Goal: Task Accomplishment & Management: Manage account settings

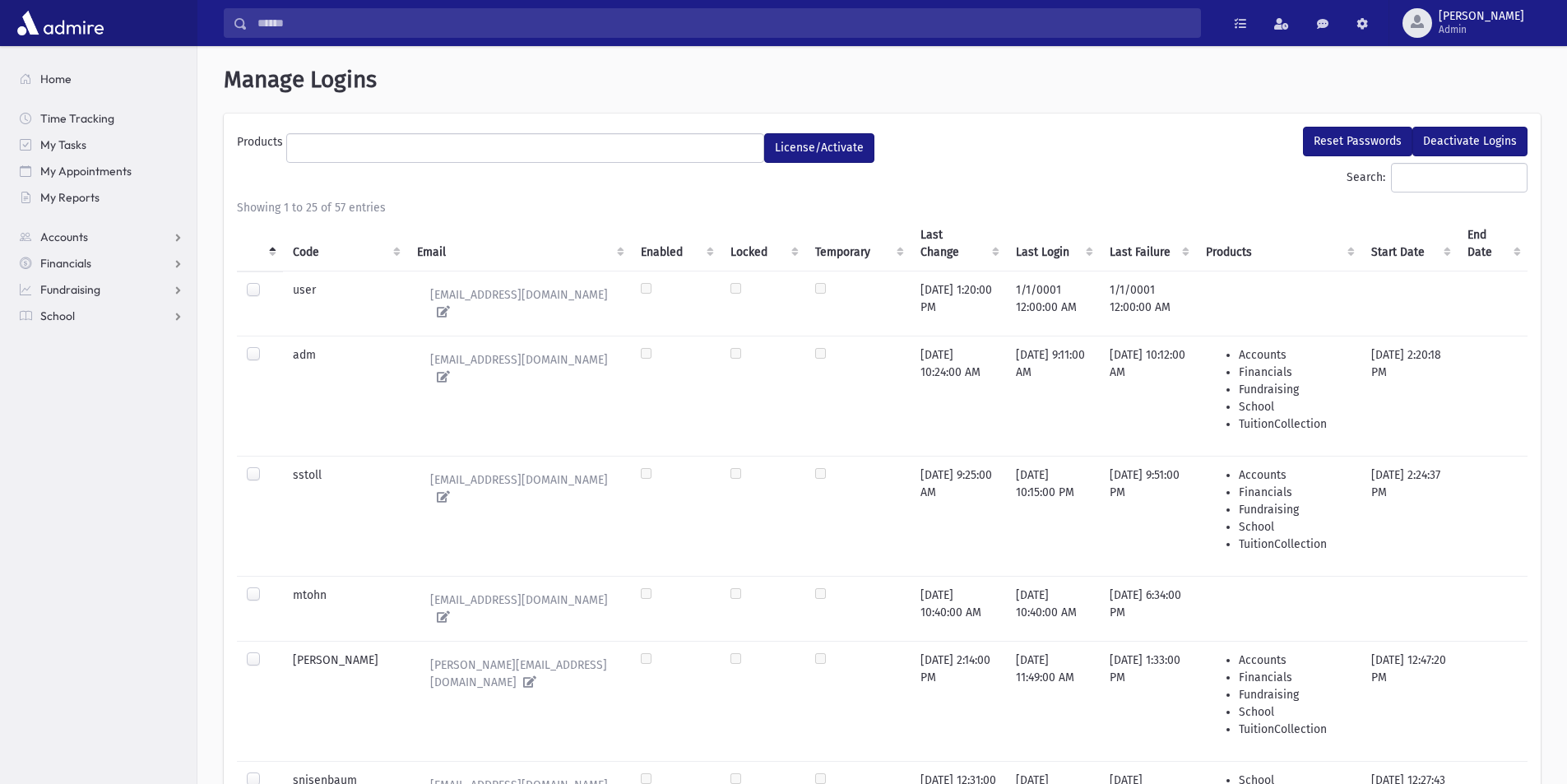
select select
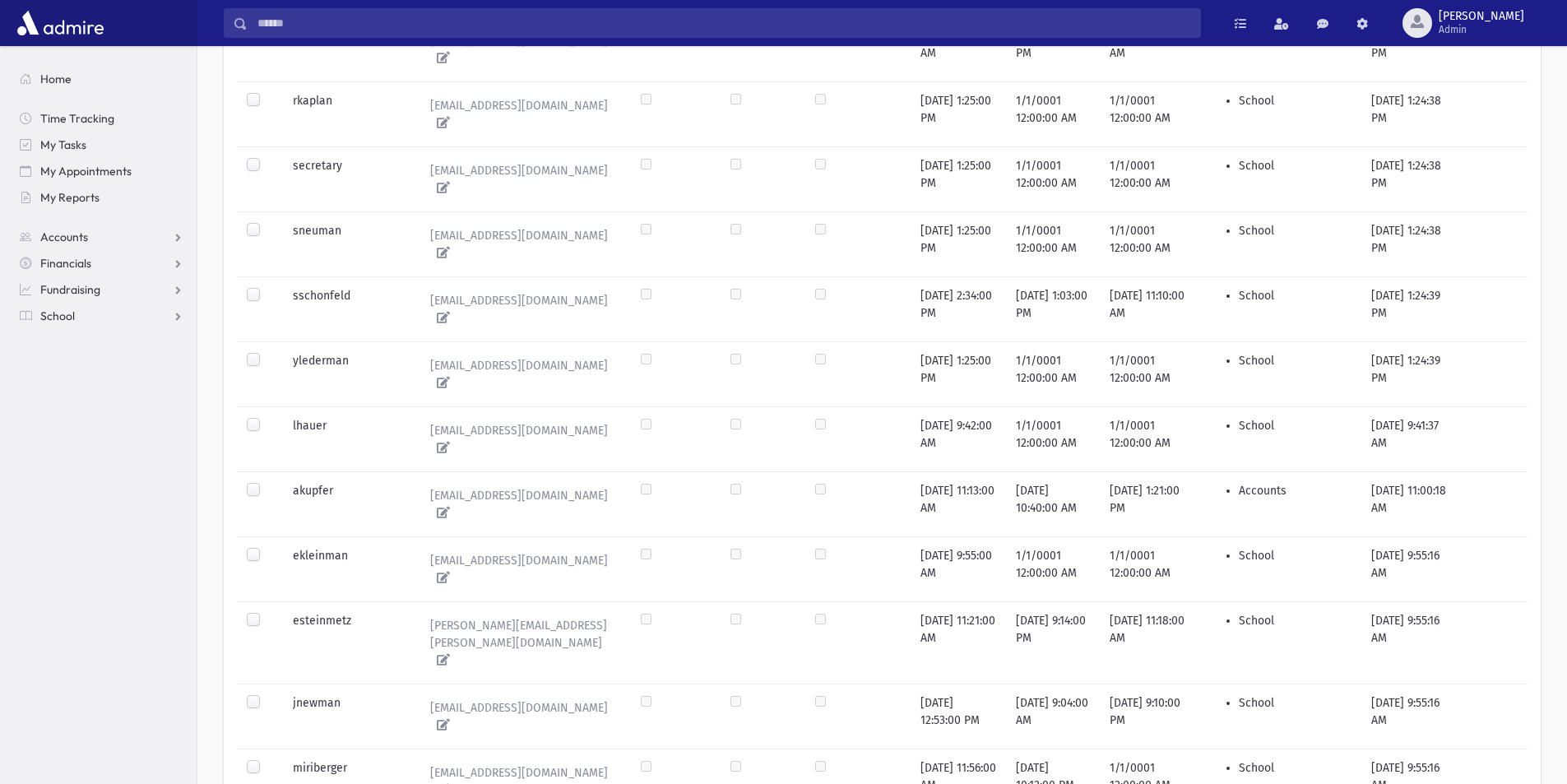
scroll to position [1209, 0]
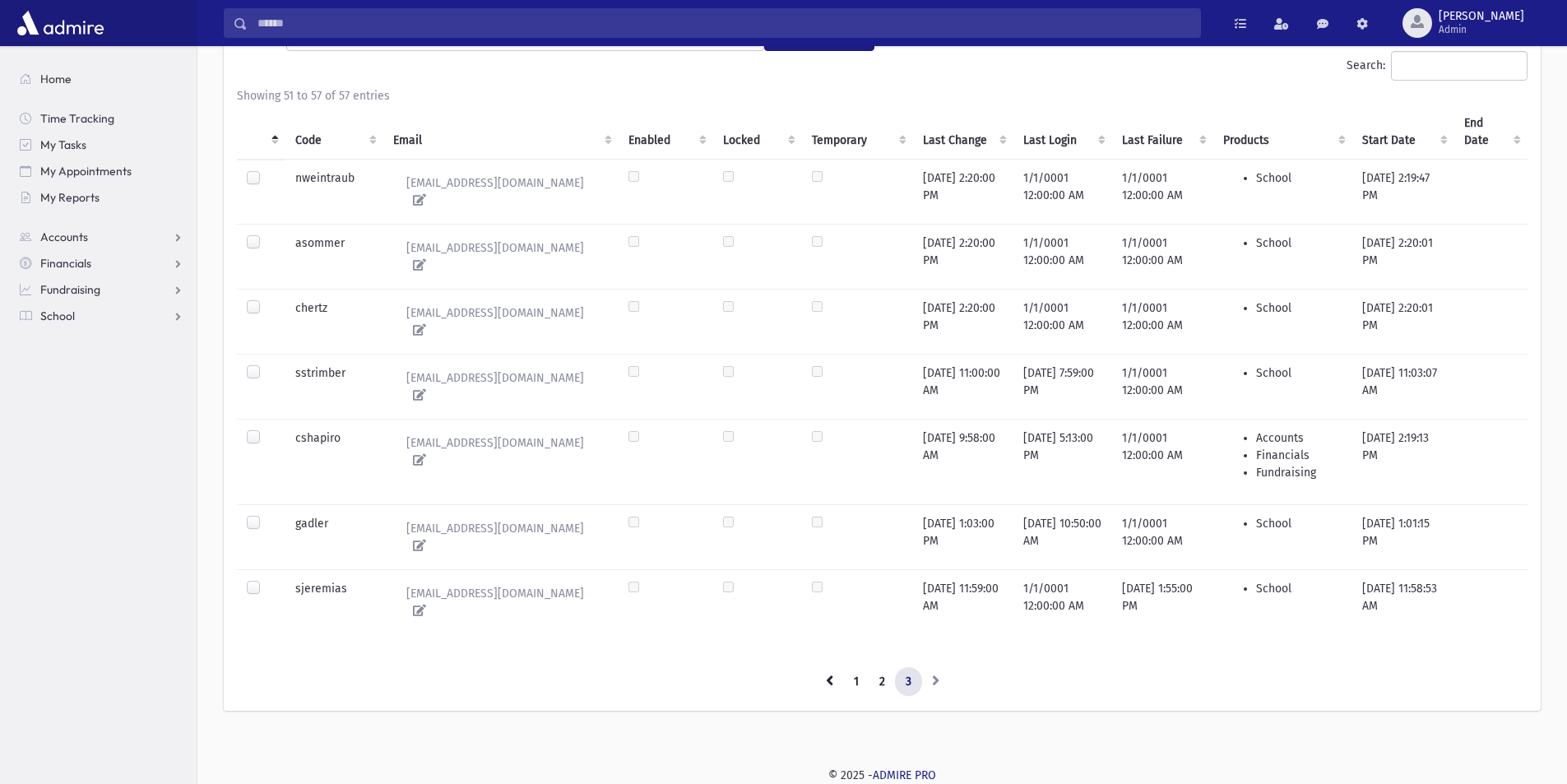
scroll to position [53, 0]
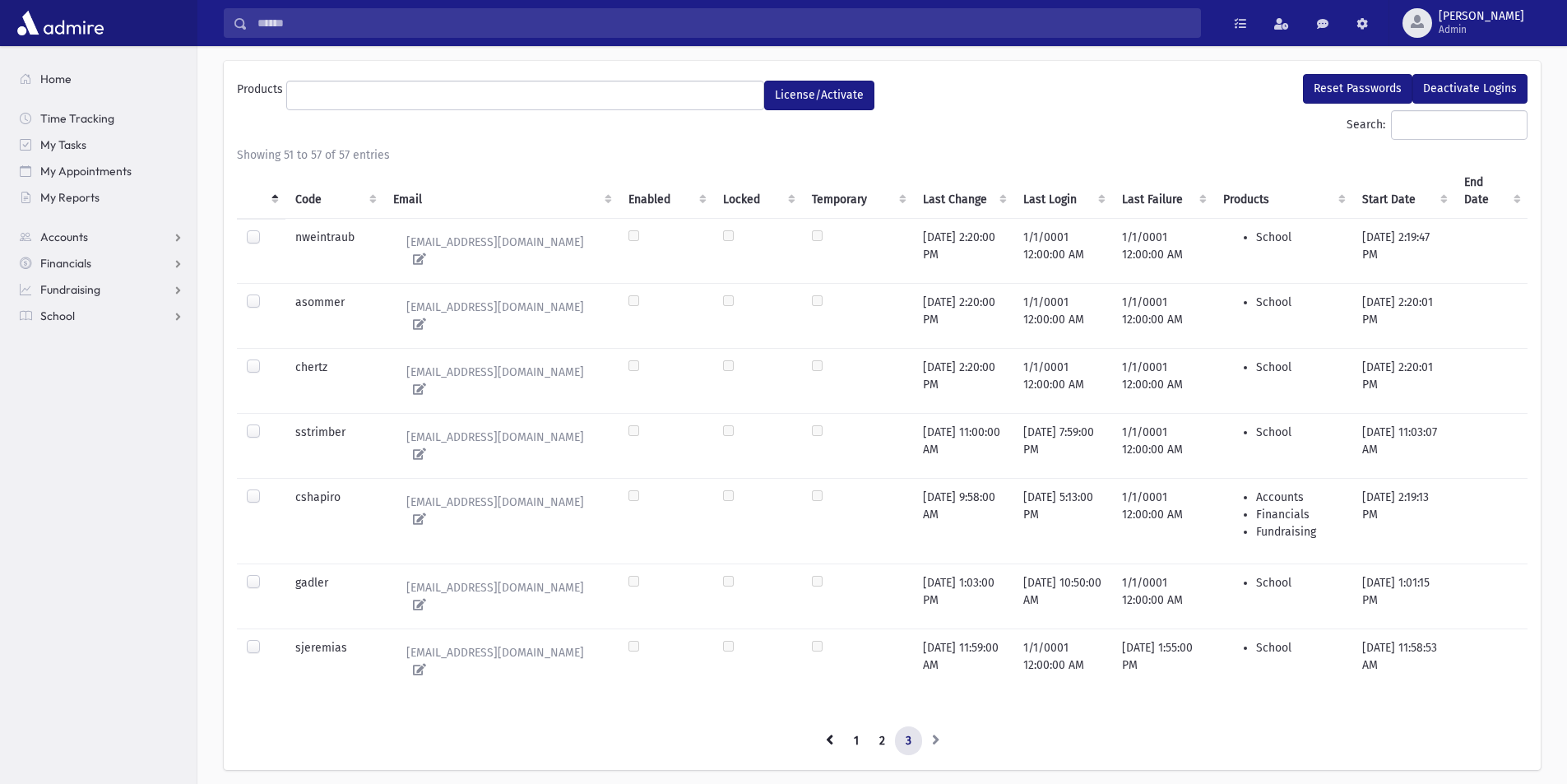
click at [267, 639] on label at bounding box center [267, 639] width 0 height 0
click at [1375, 80] on button "Reset Passwords" at bounding box center [1357, 89] width 109 height 30
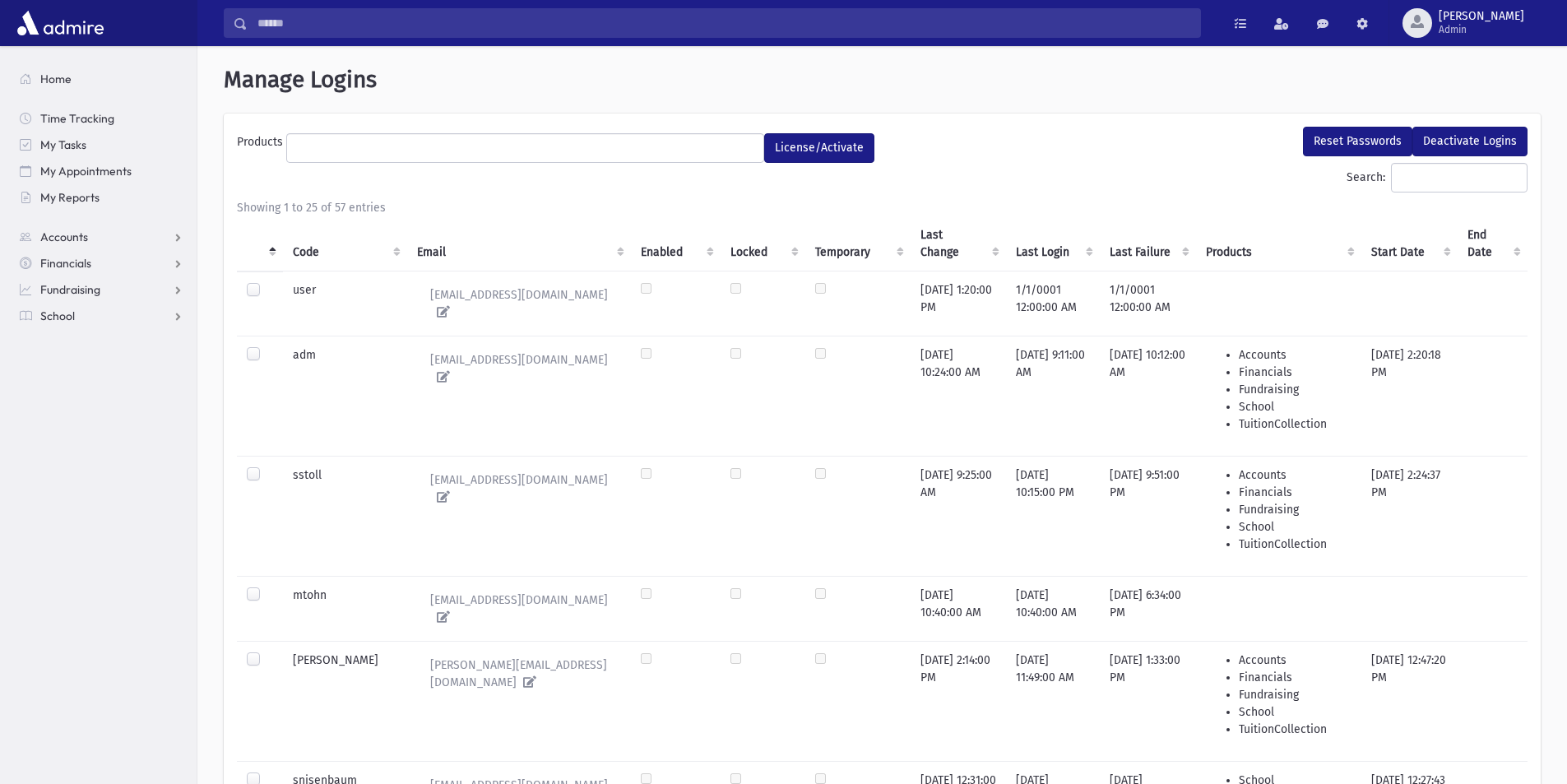
select select
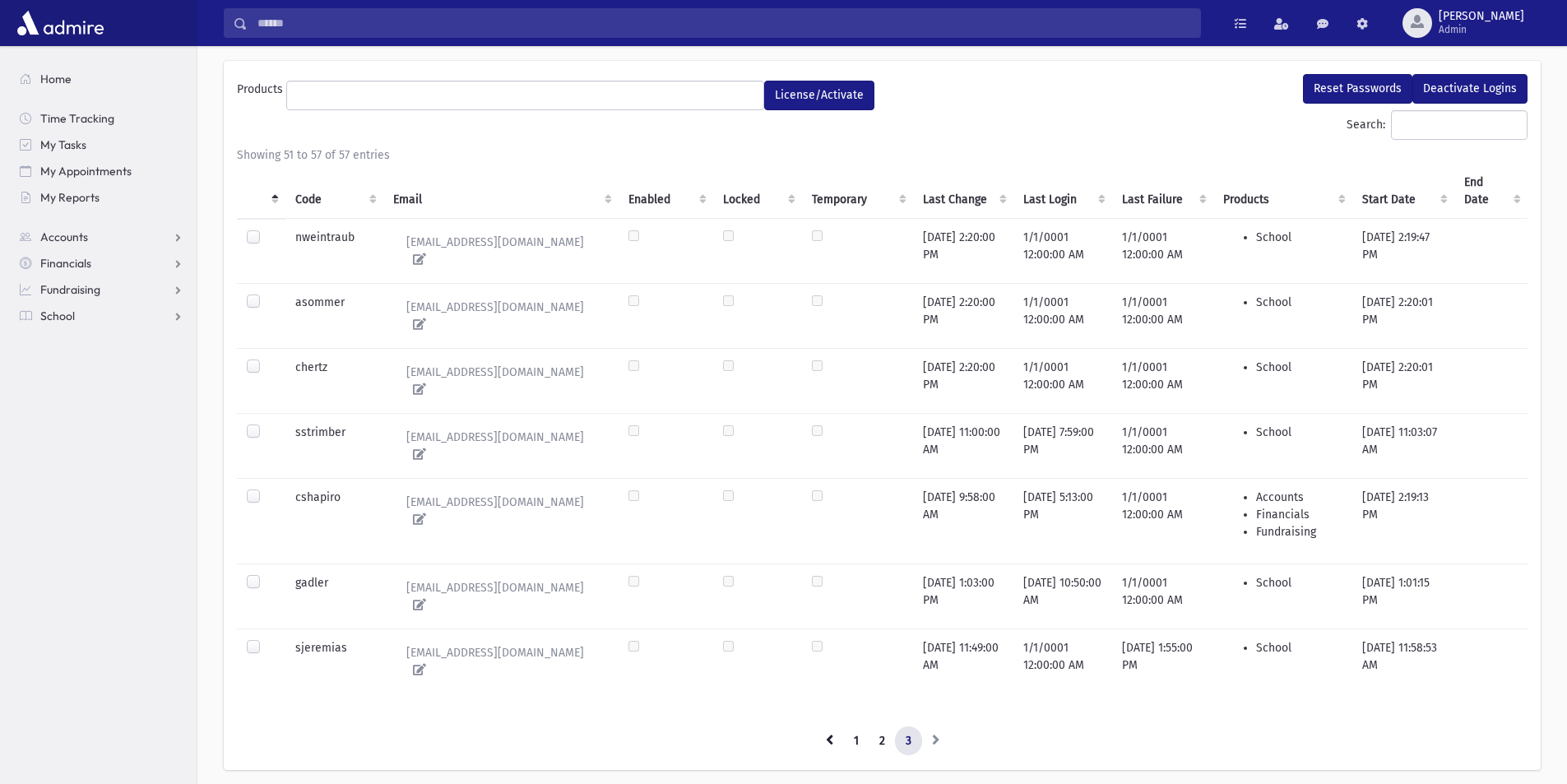
click at [267, 639] on label at bounding box center [267, 639] width 0 height 0
click at [1329, 91] on button "Reset Passwords" at bounding box center [1357, 89] width 109 height 30
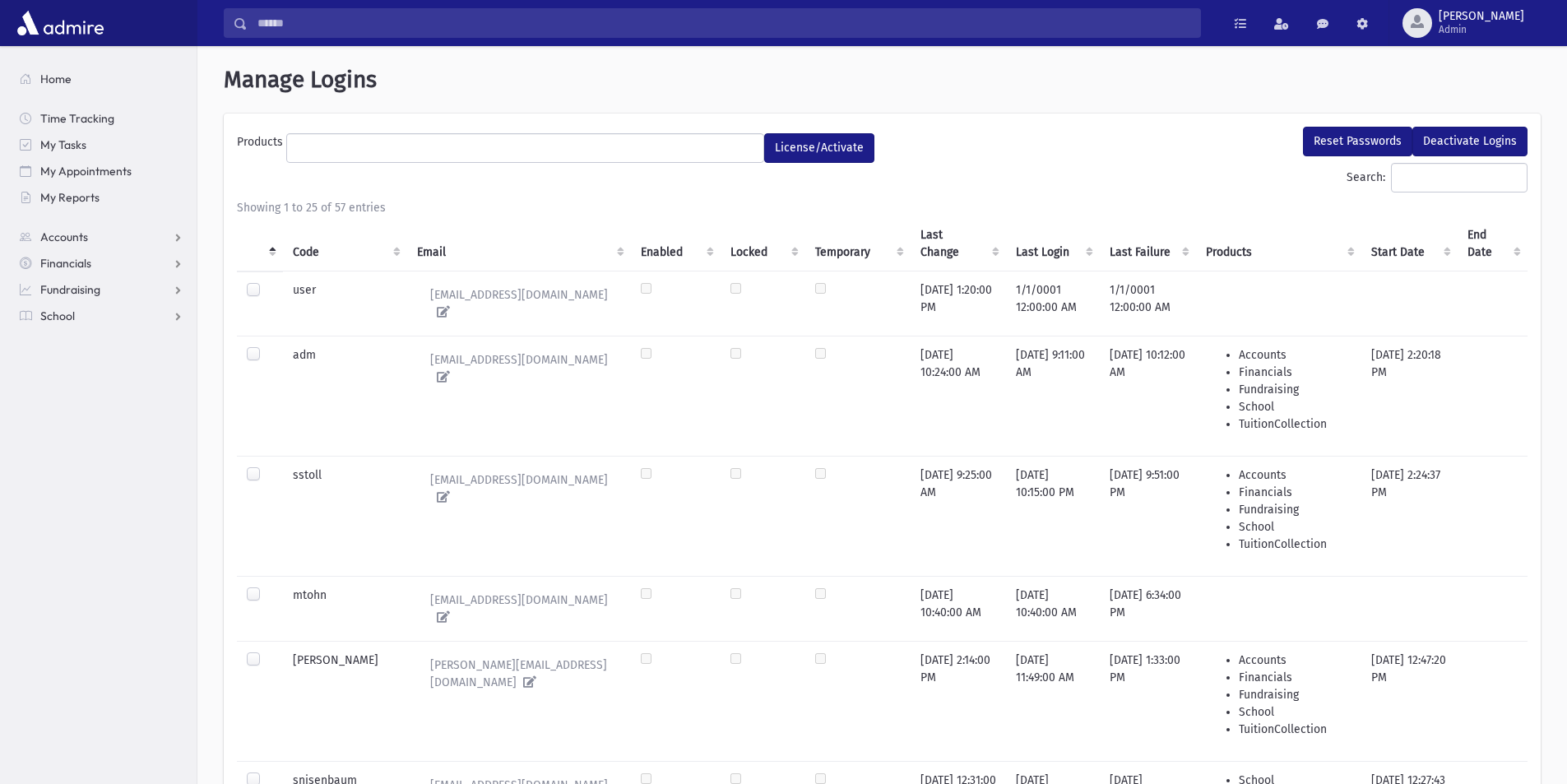
select select
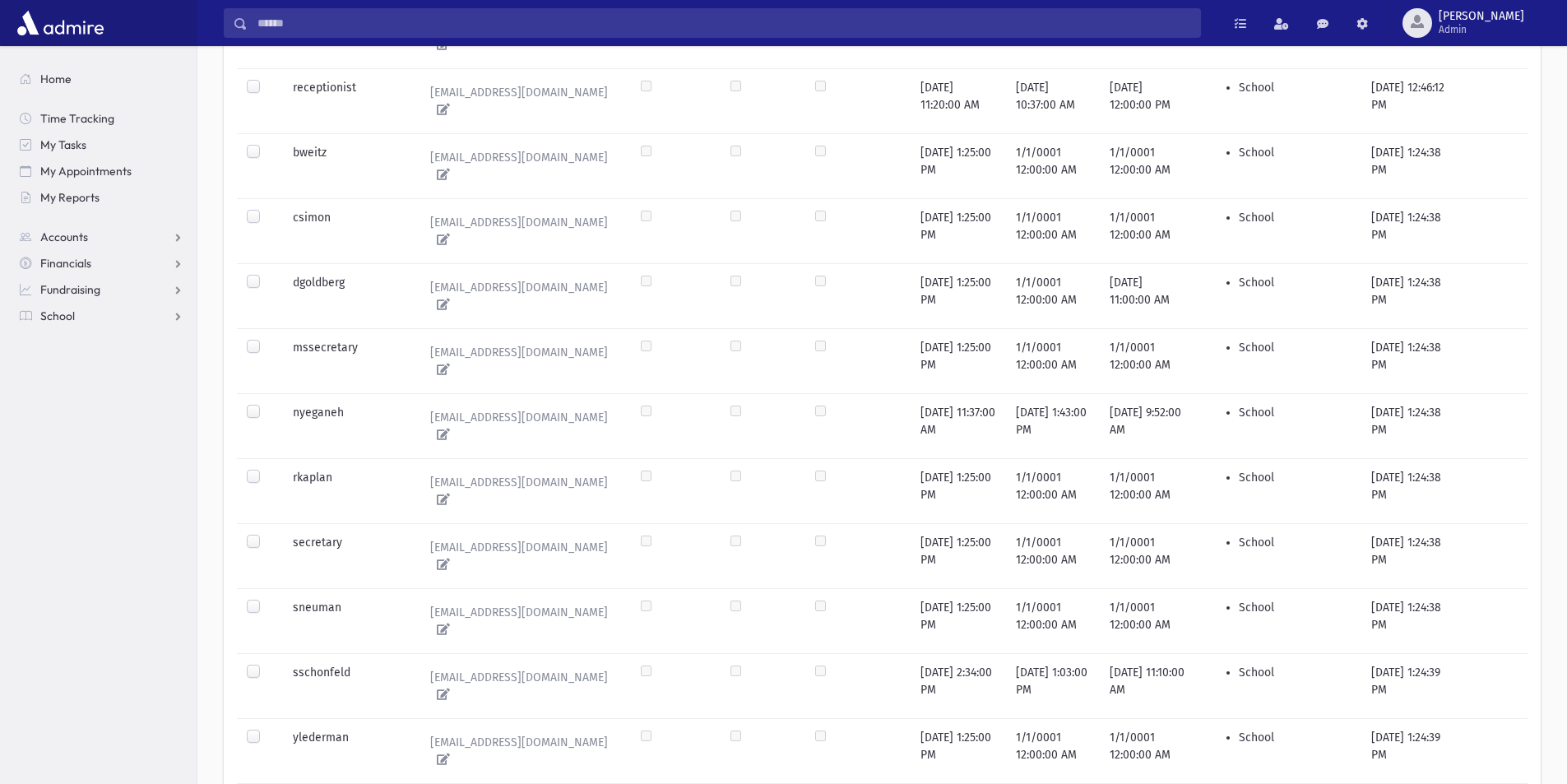
scroll to position [1209, 0]
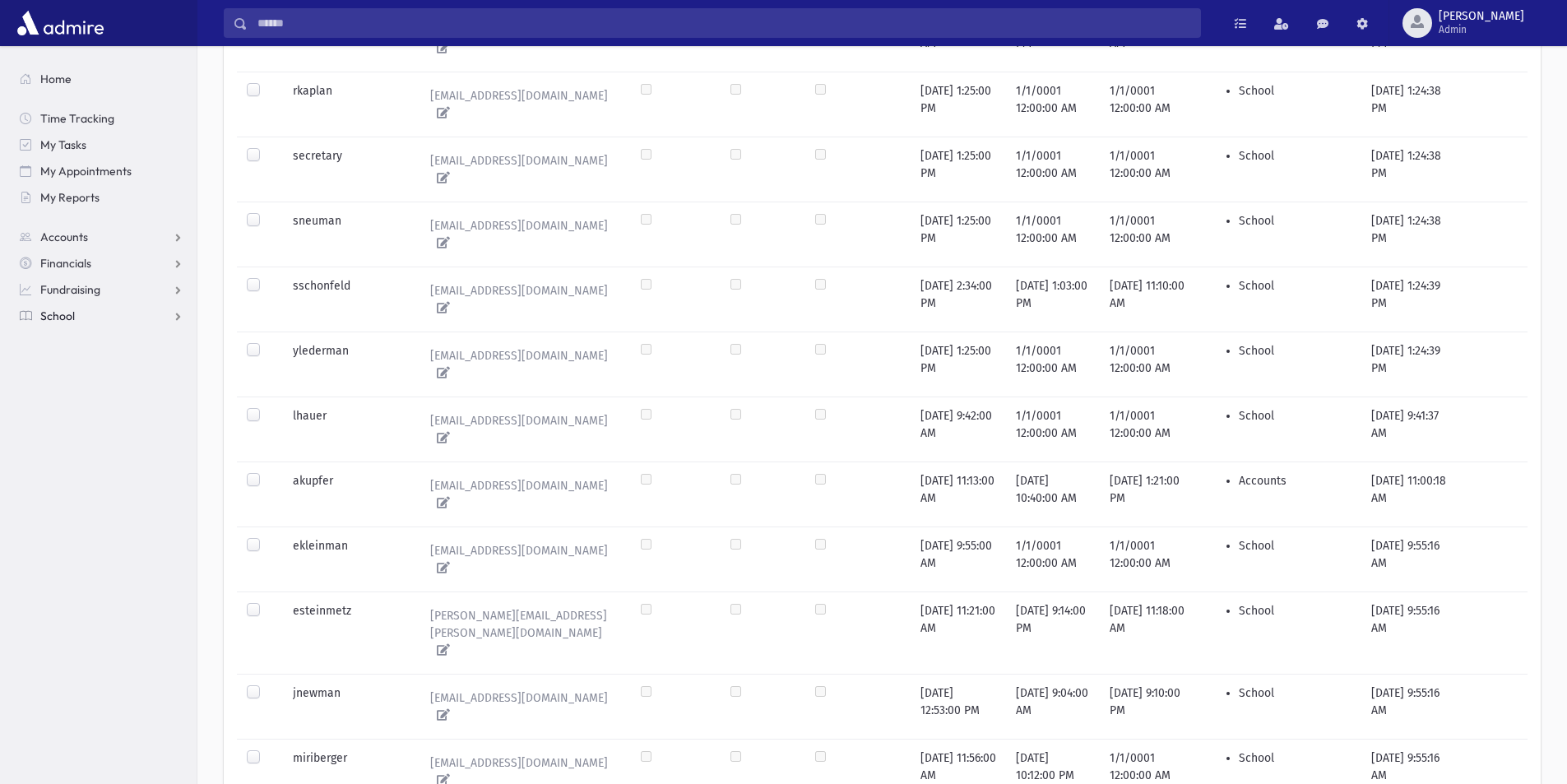
click at [62, 312] on span "School" at bounding box center [57, 315] width 34 height 15
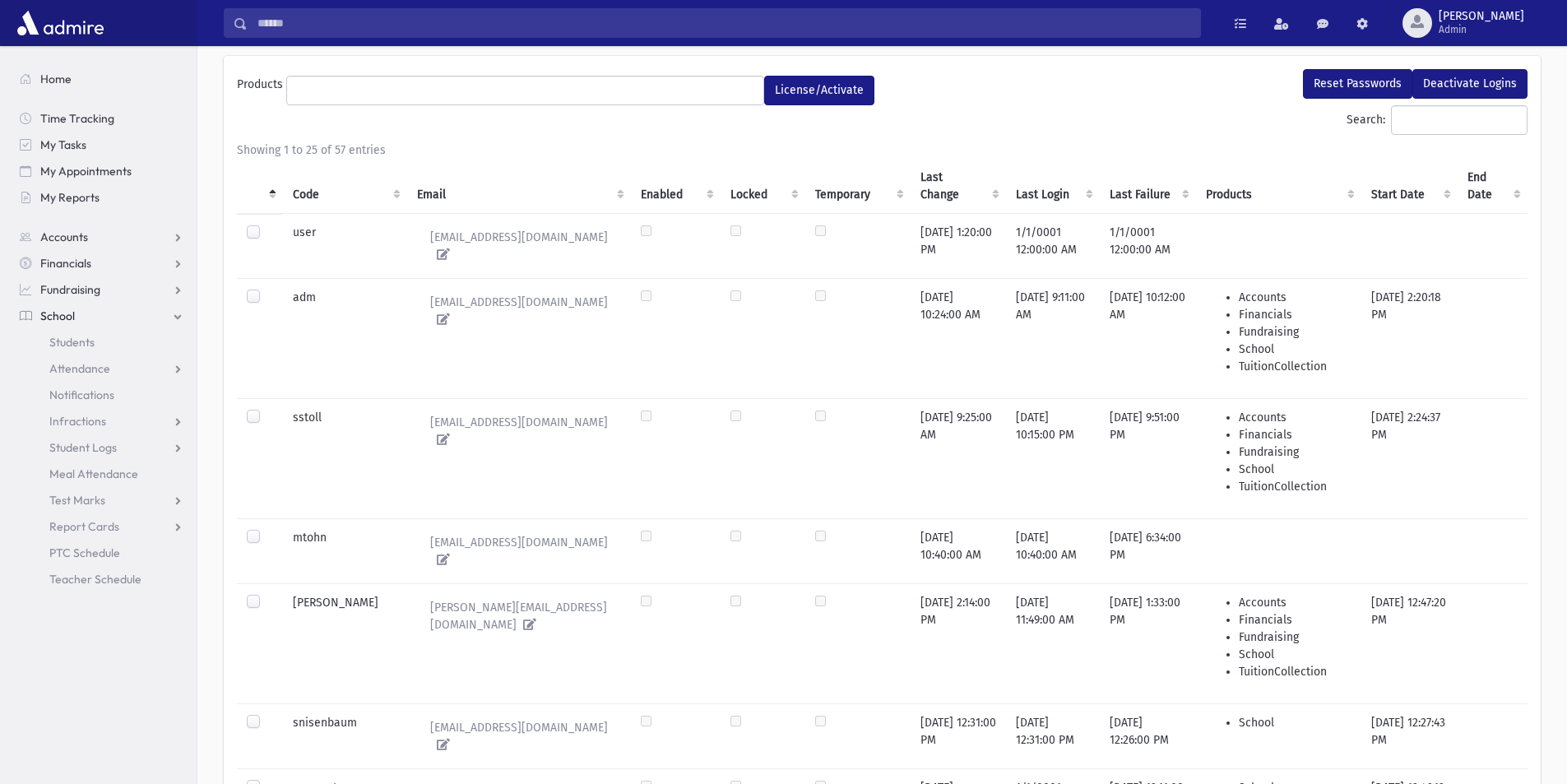
scroll to position [0, 0]
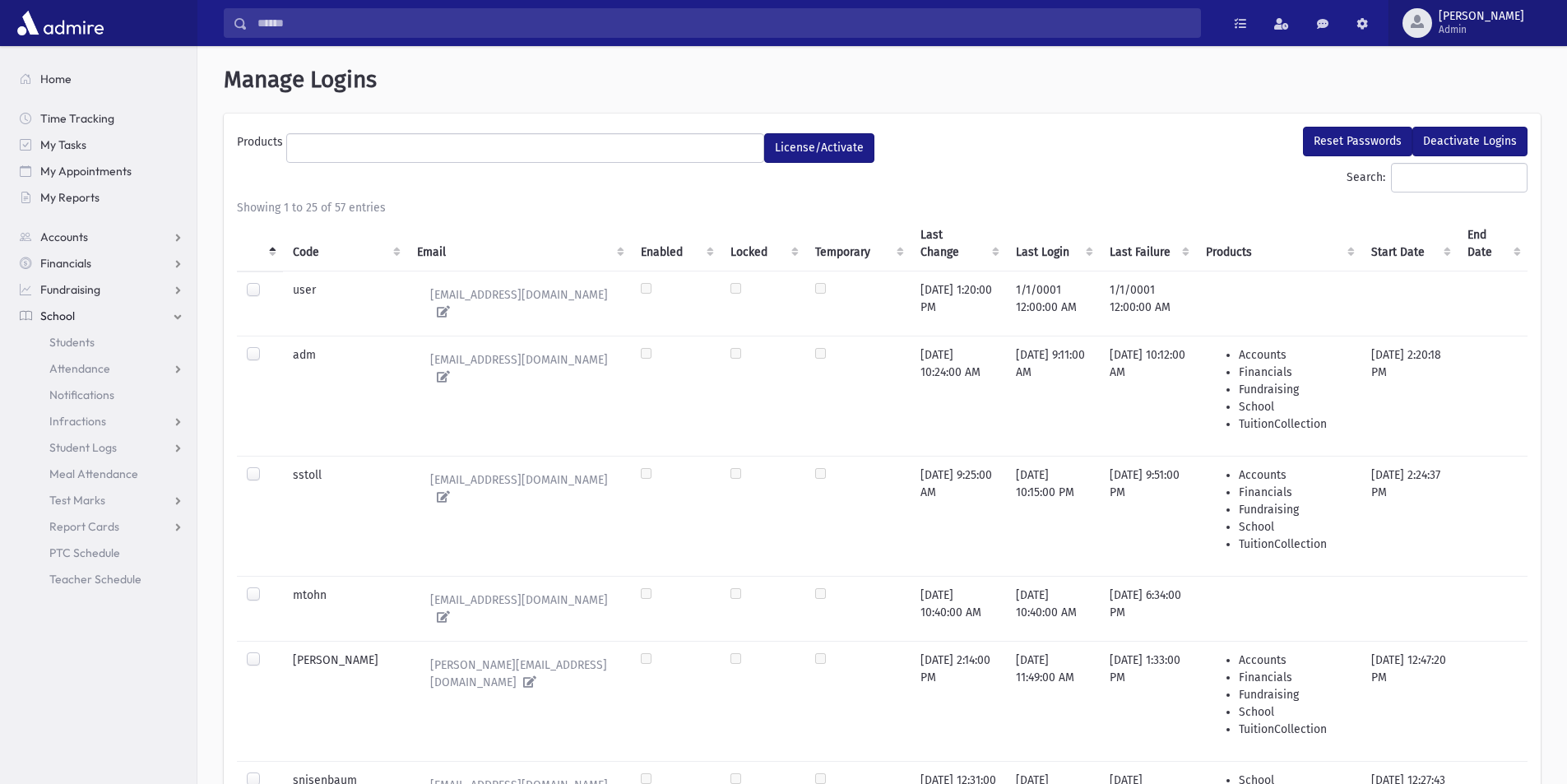
click at [1518, 24] on span "Admin" at bounding box center [1481, 29] width 86 height 13
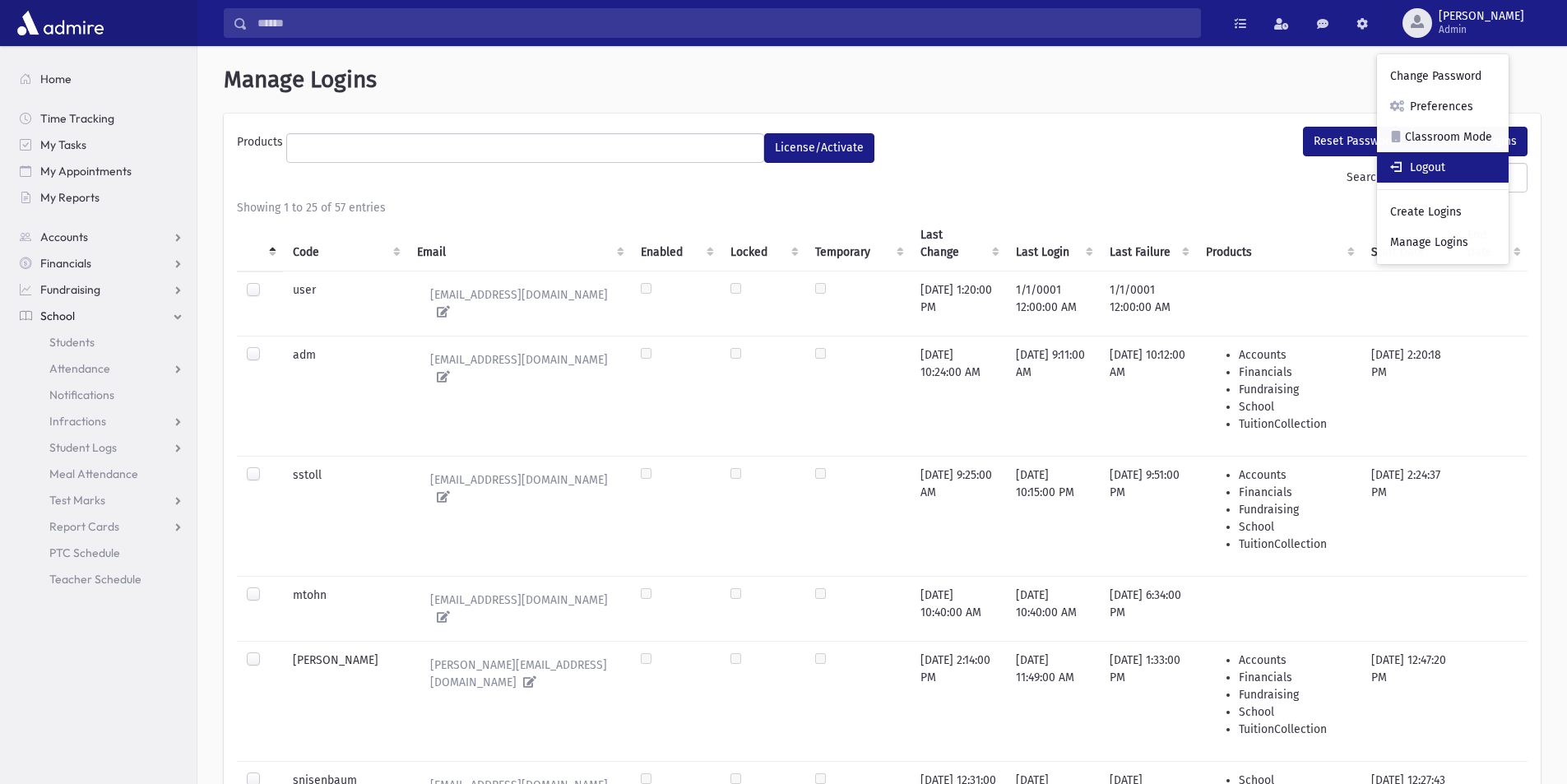
click at [1469, 169] on link "Logout" at bounding box center [1443, 168] width 132 height 31
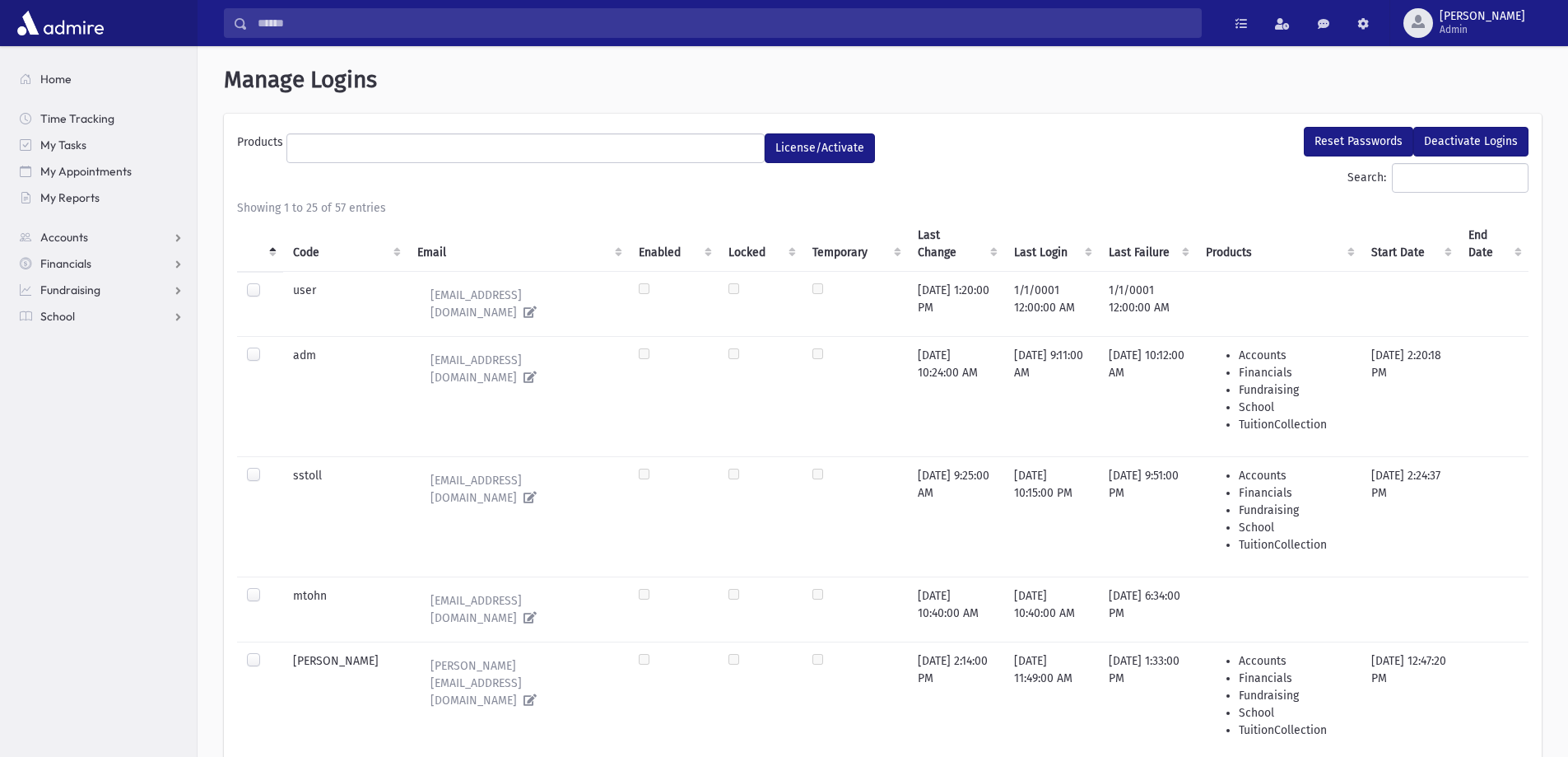
select select
